Goal: Information Seeking & Learning: Learn about a topic

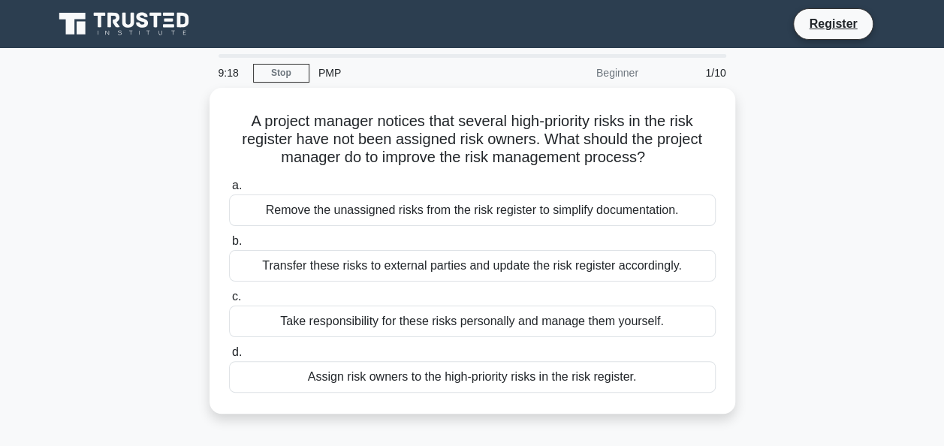
click at [283, 62] on div "9:18 Stop PMP Beginner 1/10" at bounding box center [473, 73] width 526 height 30
click at [280, 69] on link "Stop" at bounding box center [281, 73] width 56 height 19
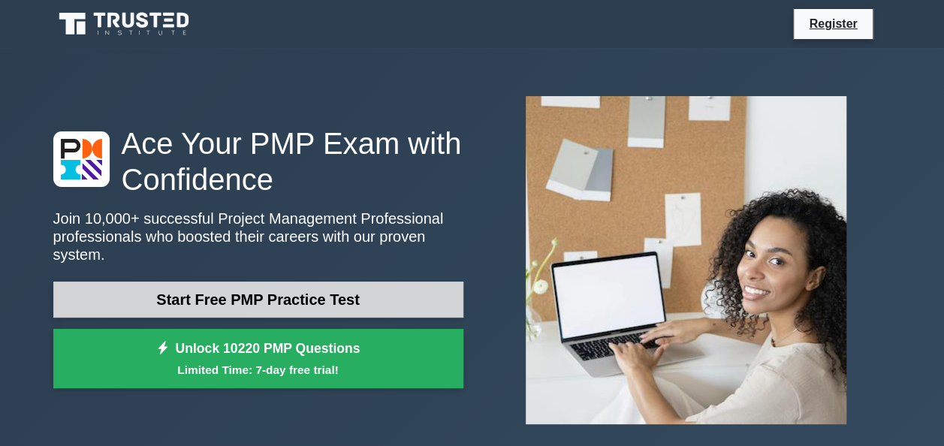
click at [216, 285] on link "Start Free PMP Practice Test" at bounding box center [258, 300] width 410 height 36
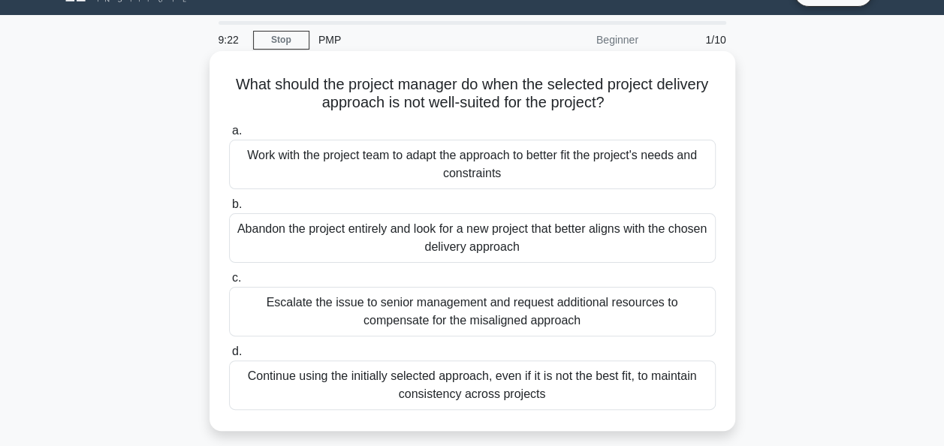
scroll to position [30, 0]
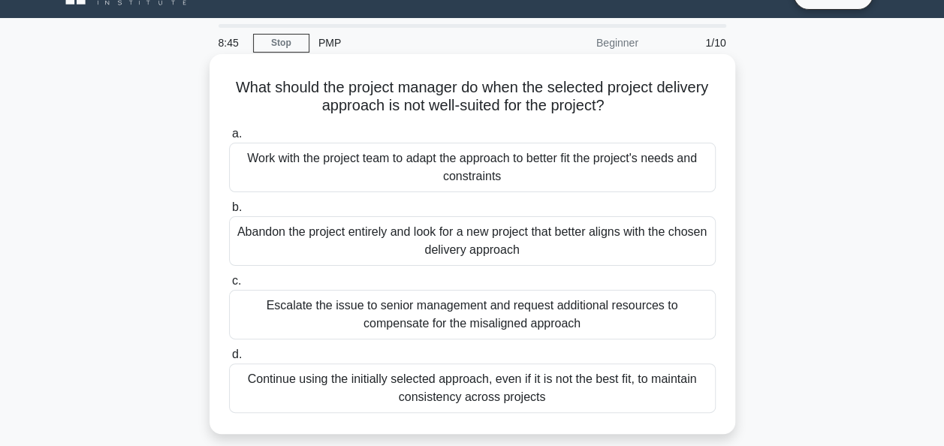
click at [446, 312] on div "Escalate the issue to senior management and request additional resources to com…" at bounding box center [472, 315] width 487 height 50
click at [229, 286] on input "c. Escalate the issue to senior management and request additional resources to …" at bounding box center [229, 281] width 0 height 10
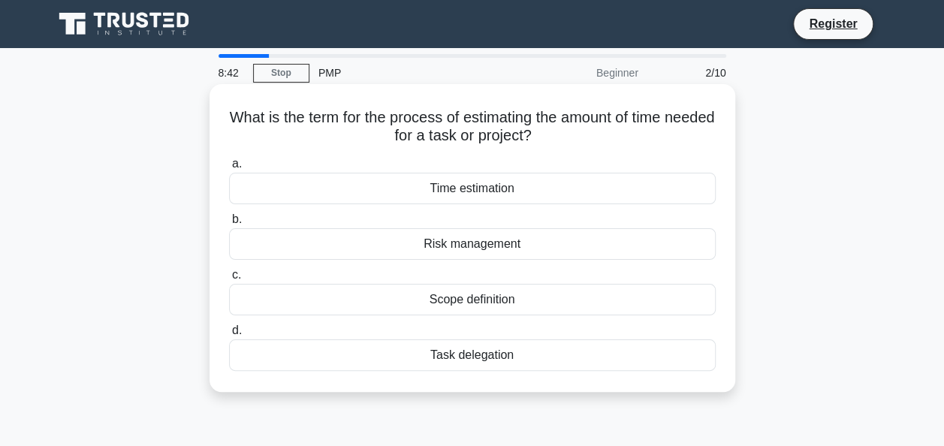
scroll to position [0, 0]
click at [455, 192] on div "Time estimation" at bounding box center [472, 189] width 487 height 32
click at [229, 169] on input "a. Time estimation" at bounding box center [229, 164] width 0 height 10
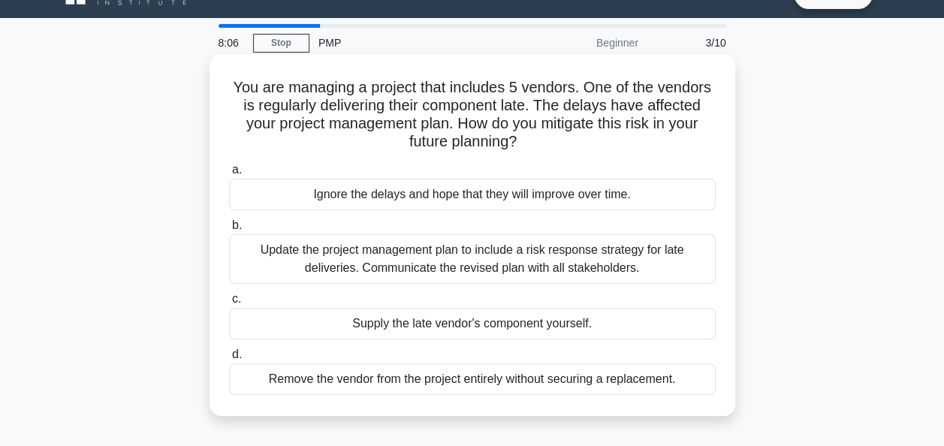
scroll to position [60, 0]
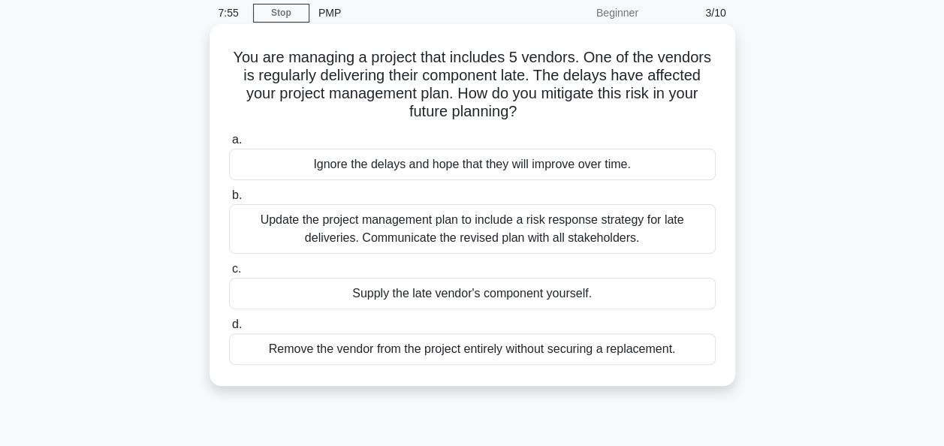
click at [437, 229] on div "Update the project management plan to include a risk response strategy for late…" at bounding box center [472, 229] width 487 height 50
click at [229, 201] on input "b. Update the project management plan to include a risk response strategy for l…" at bounding box center [229, 196] width 0 height 10
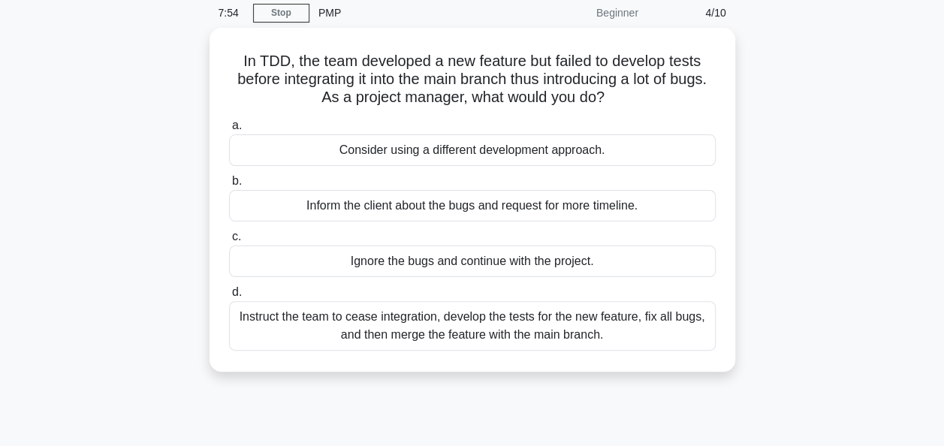
scroll to position [0, 0]
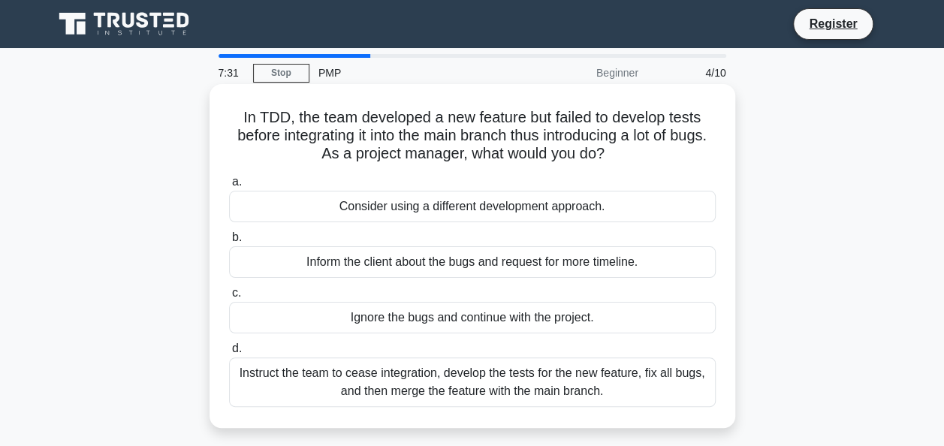
click at [416, 395] on div "Instruct the team to cease integration, develop the tests for the new feature, …" at bounding box center [472, 383] width 487 height 50
click at [229, 354] on input "d. Instruct the team to cease integration, develop the tests for the new featur…" at bounding box center [229, 349] width 0 height 10
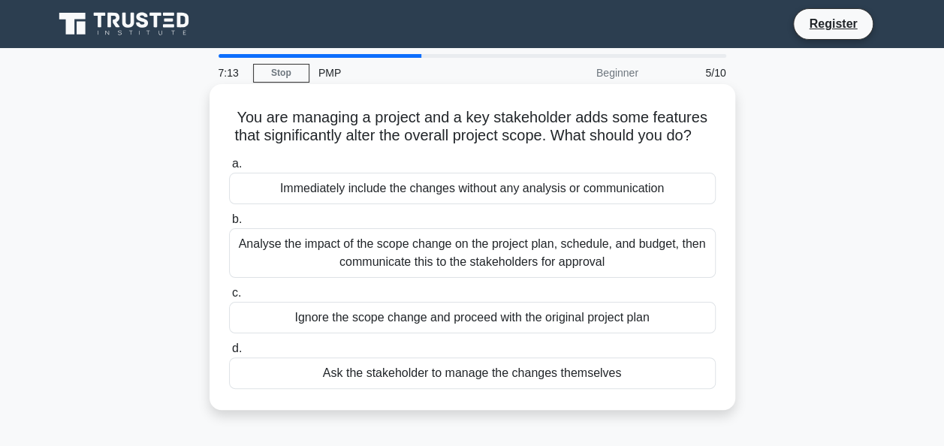
click at [367, 265] on div "Analyse the impact of the scope change on the project plan, schedule, and budge…" at bounding box center [472, 253] width 487 height 50
click at [229, 225] on input "b. Analyse the impact of the scope change on the project plan, schedule, and bu…" at bounding box center [229, 220] width 0 height 10
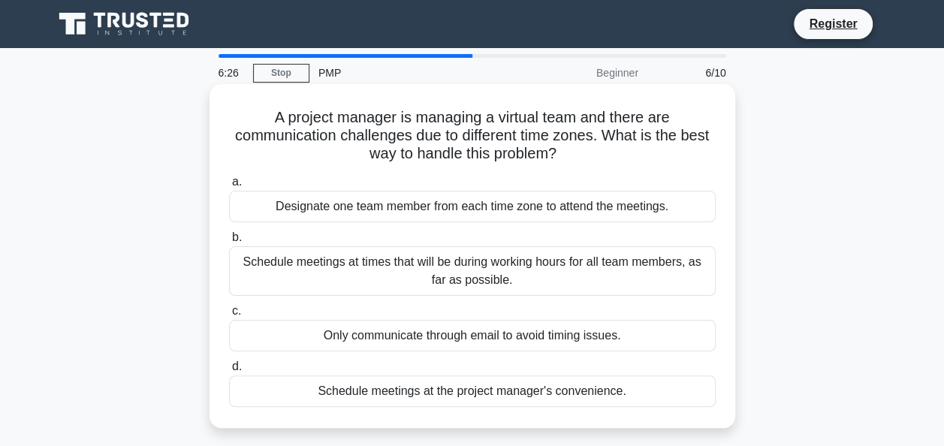
click at [397, 215] on div "Designate one team member from each time zone to attend the meetings." at bounding box center [472, 207] width 487 height 32
click at [229, 187] on input "a. Designate one team member from each time zone to attend the meetings." at bounding box center [229, 182] width 0 height 10
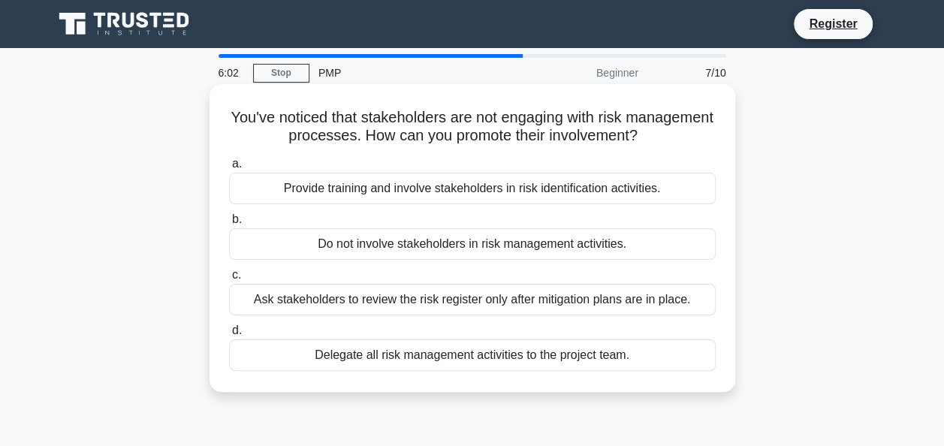
click at [406, 188] on div "Provide training and involve stakeholders in risk identification activities." at bounding box center [472, 189] width 487 height 32
click at [229, 169] on input "a. Provide training and involve stakeholders in risk identification activities." at bounding box center [229, 164] width 0 height 10
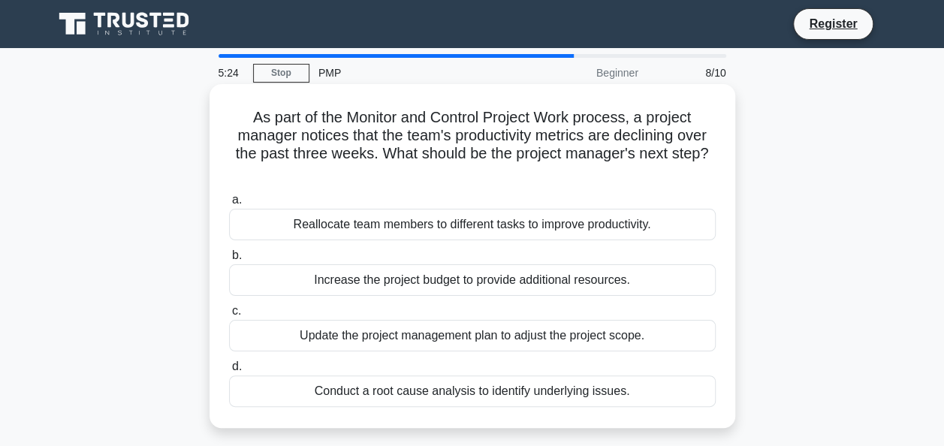
click at [460, 391] on div "Conduct a root cause analysis to identify underlying issues." at bounding box center [472, 392] width 487 height 32
click at [229, 372] on input "d. Conduct a root cause analysis to identify underlying issues." at bounding box center [229, 367] width 0 height 10
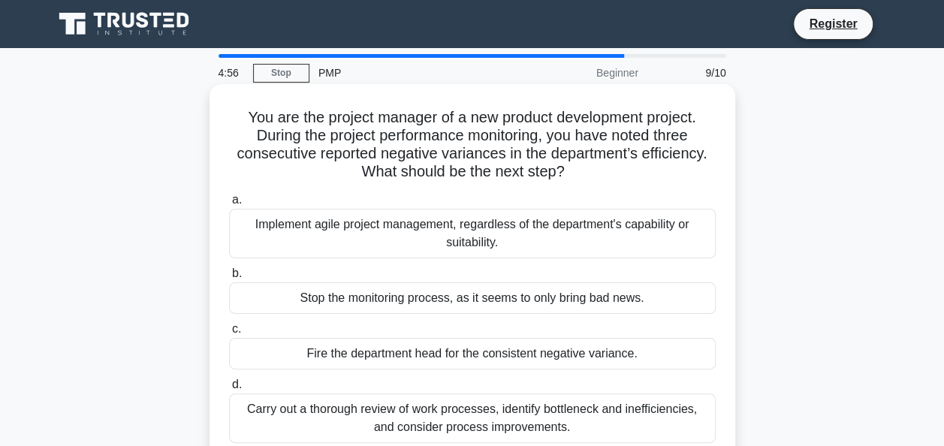
click at [447, 418] on div "Carry out a thorough review of work processes, identify bottleneck and ineffici…" at bounding box center [472, 419] width 487 height 50
click at [229, 390] on input "d. Carry out a thorough review of work processes, identify bottleneck and ineff…" at bounding box center [229, 385] width 0 height 10
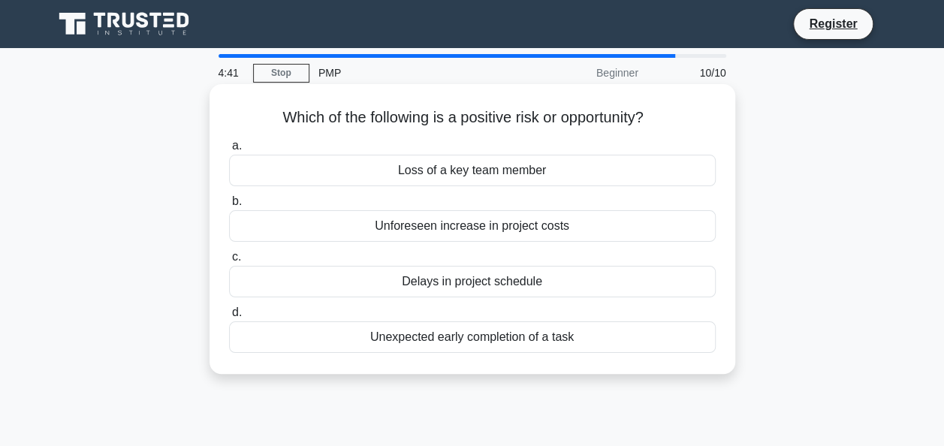
click at [428, 346] on div "Unexpected early completion of a task" at bounding box center [472, 337] width 487 height 32
click at [229, 318] on input "d. Unexpected early completion of a task" at bounding box center [229, 313] width 0 height 10
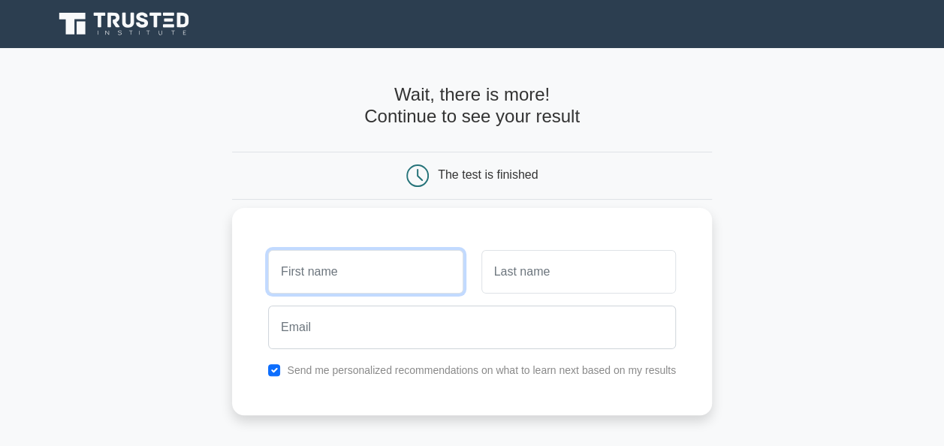
click at [335, 278] on input "text" at bounding box center [365, 272] width 195 height 44
type input "[PERSON_NAME]"
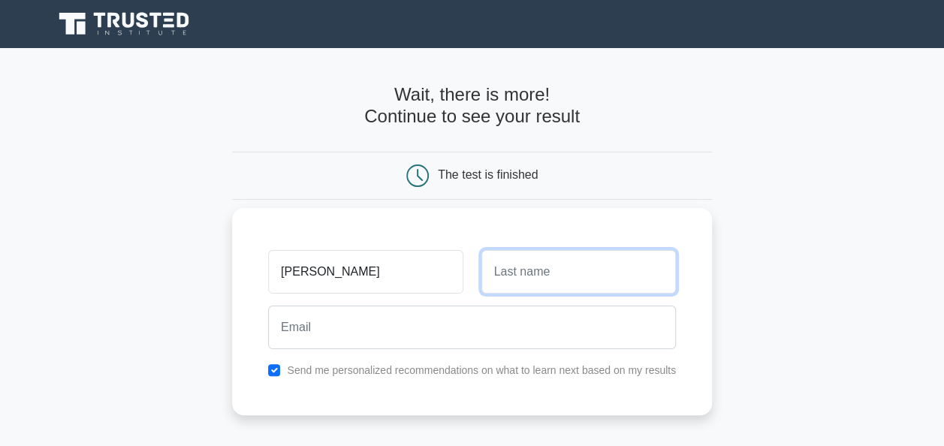
click at [512, 275] on input "text" at bounding box center [578, 272] width 195 height 44
type input "Guandaru"
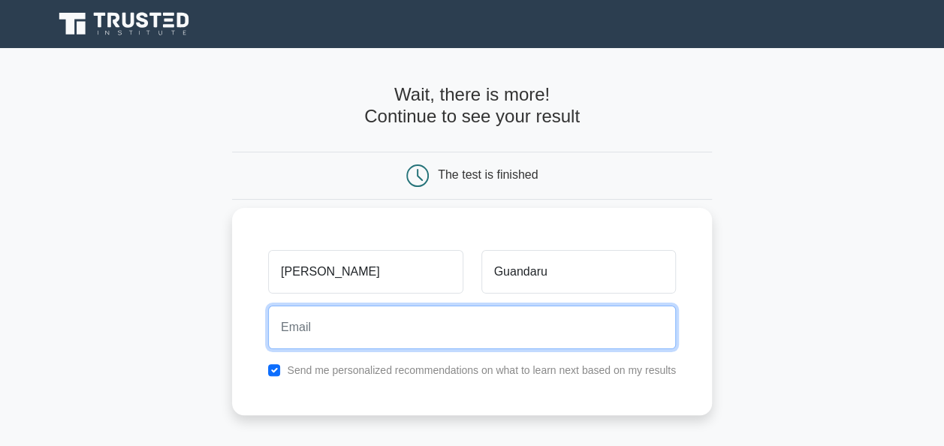
click at [413, 318] on input "email" at bounding box center [472, 328] width 408 height 44
type input "gyaviiraguandaru@gmail.com"
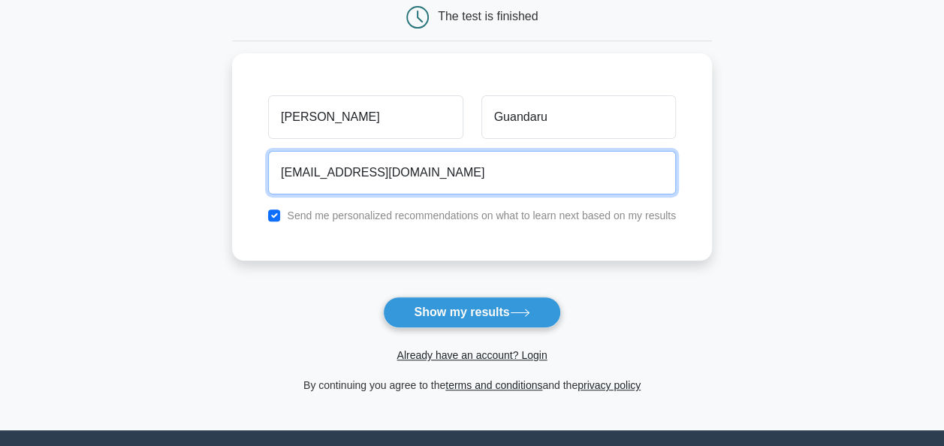
scroll to position [159, 0]
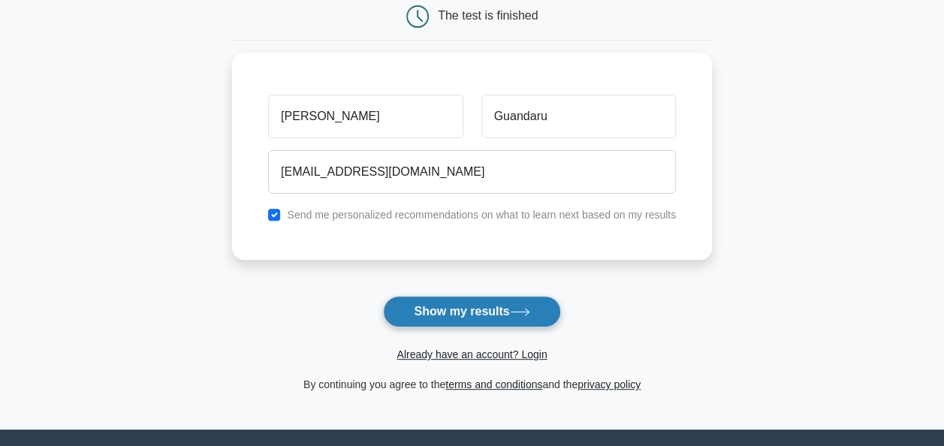
click at [521, 296] on button "Show my results" at bounding box center [471, 312] width 177 height 32
